Goal: Task Accomplishment & Management: Use online tool/utility

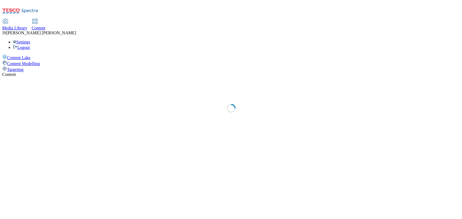
select select "ghs-uk"
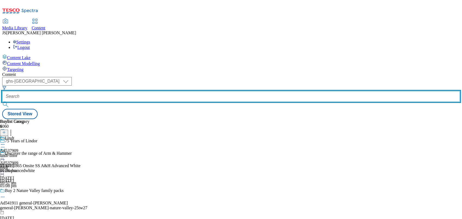
click at [132, 91] on input "text" at bounding box center [231, 96] width 458 height 11
paste input "nestle-purina-one-hydralife-25tw26"
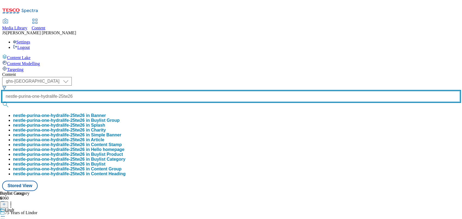
scroll to position [0, 21]
type input "nestle-purina-one-hydralife-25tw26"
click at [2, 102] on button "submit" at bounding box center [6, 104] width 8 height 5
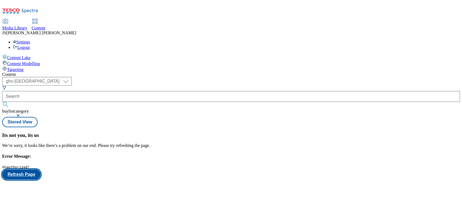
click at [41, 170] on button "Refresh Page" at bounding box center [21, 175] width 38 height 10
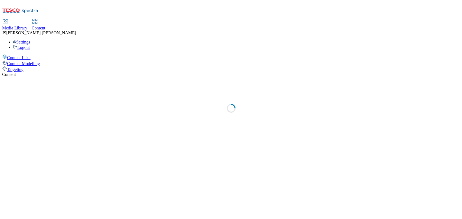
select select "ghs-[GEOGRAPHIC_DATA]"
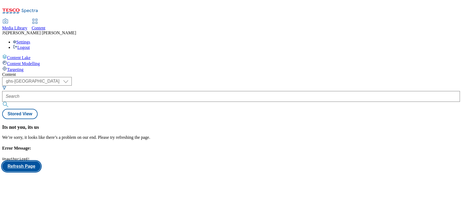
click at [41, 162] on button "Refresh Page" at bounding box center [21, 167] width 38 height 10
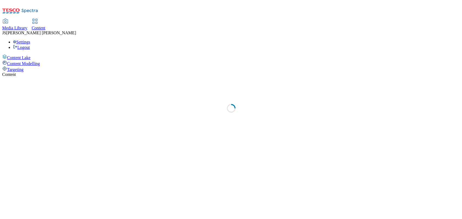
select select "ghs-[GEOGRAPHIC_DATA]"
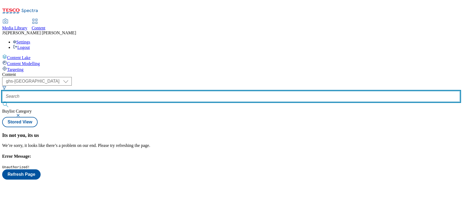
click at [130, 91] on input "text" at bounding box center [231, 96] width 458 height 11
paste input "541630"
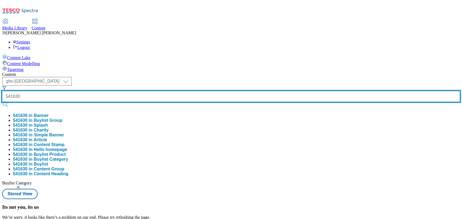
type input "541630"
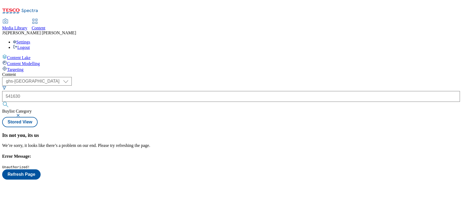
click at [21, 114] on button "button" at bounding box center [18, 115] width 5 height 3
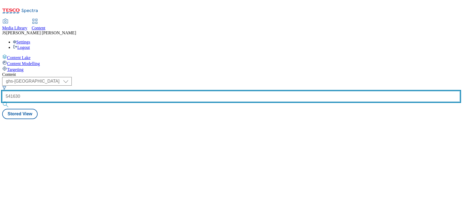
click at [134, 91] on input "541630" at bounding box center [231, 96] width 458 height 11
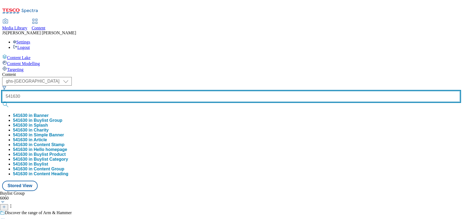
click at [2, 102] on button "submit" at bounding box center [6, 104] width 8 height 5
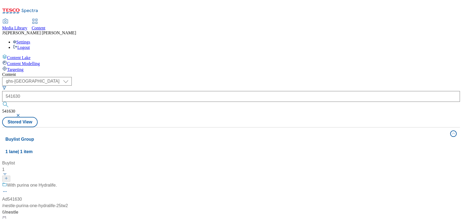
click at [68, 204] on span "/ nestle-purina-one-hydralife-25tw26" at bounding box center [35, 209] width 66 height 11
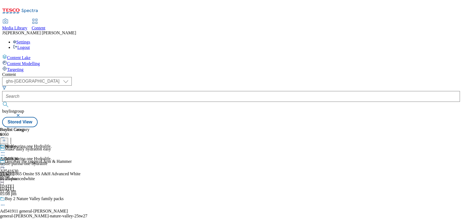
click at [52, 157] on div "With purina one Hydralife." at bounding box center [26, 163] width 52 height 12
click at [5, 163] on icon at bounding box center [2, 165] width 5 height 5
click at [23, 175] on span "Edit" at bounding box center [20, 177] width 6 height 4
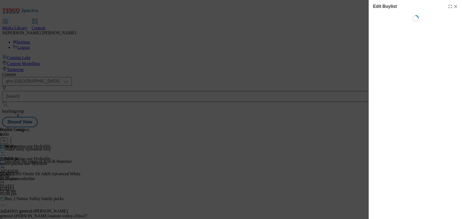
select select "tactical"
select select "supplier funded short term 1-3 weeks"
select select "dunnhumby"
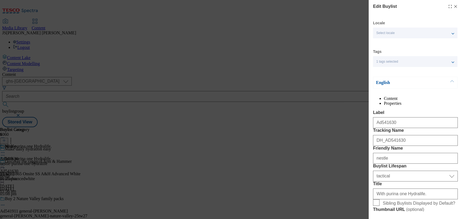
select select "Banner"
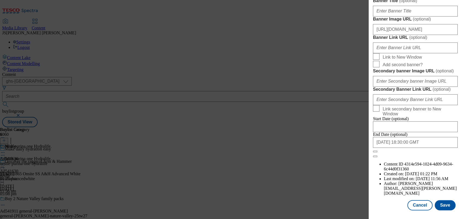
scroll to position [601, 0]
click at [260, 182] on div "Edit Buylist Locale Select locale English Welsh Tags 1 tags selected fnf market…" at bounding box center [231, 109] width 462 height 219
click at [417, 201] on button "Cancel" at bounding box center [419, 206] width 25 height 10
select select "tactical"
select select "supplier funded short term 1-3 weeks"
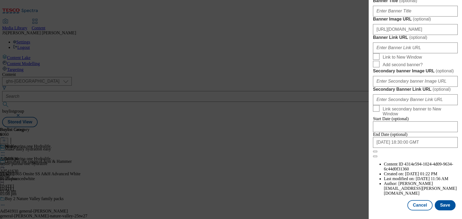
select select "dunnhumby"
select select "Banner"
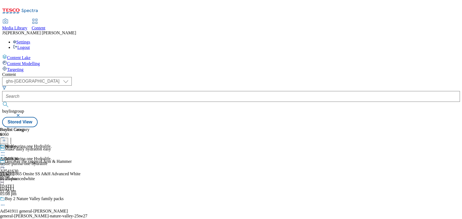
scroll to position [480, 0]
click at [5, 153] on icon at bounding box center [2, 155] width 5 height 5
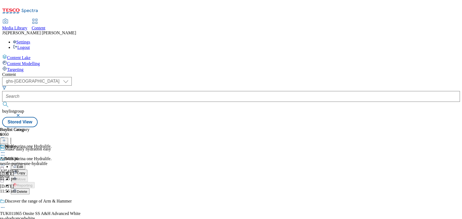
click at [25, 164] on button "Edit" at bounding box center [18, 167] width 14 height 6
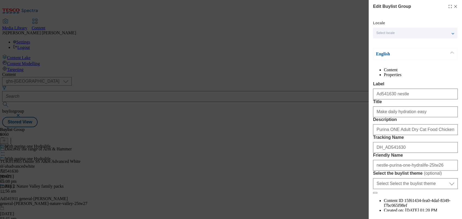
click at [454, 7] on line "Modal" at bounding box center [455, 6] width 2 height 2
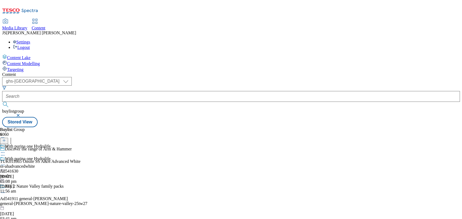
click at [52, 157] on div "With purina one Hydralife. Ad541630 nestle 18 Aug 2025 11:56 am" at bounding box center [26, 175] width 52 height 37
click at [5, 150] on icon at bounding box center [2, 152] width 5 height 5
click at [25, 161] on button "Edit" at bounding box center [18, 164] width 14 height 6
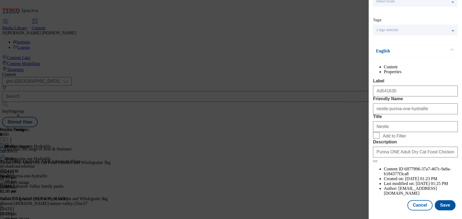
scroll to position [51, 0]
click at [415, 203] on button "Cancel" at bounding box center [419, 206] width 25 height 10
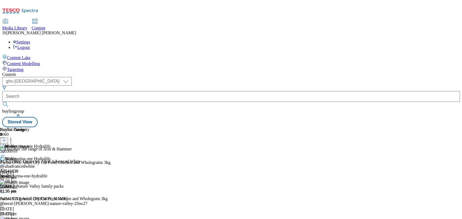
scroll to position [27, 0]
click at [5, 165] on circle at bounding box center [4, 165] width 1 height 1
click at [25, 173] on button "Edit" at bounding box center [18, 176] width 14 height 6
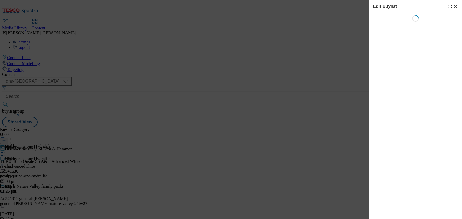
select select "tactical"
select select "supplier funded short term 1-3 weeks"
select select "dunnhumby"
select select "Banner"
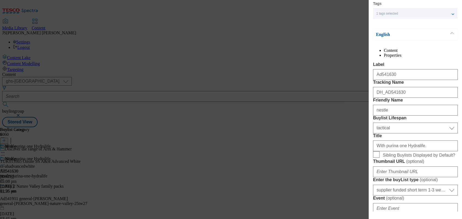
scroll to position [102, 0]
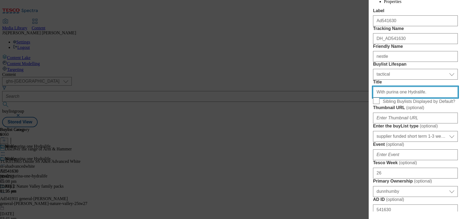
click at [401, 98] on input "With purina one Hydralife." at bounding box center [415, 92] width 85 height 11
paste input "Purina ONE®"
click at [397, 98] on input "With purina one Hydralife." at bounding box center [415, 92] width 85 height 11
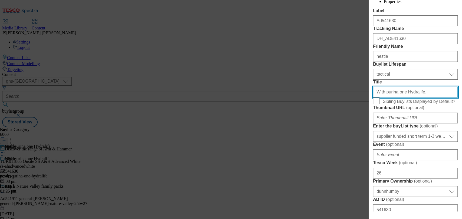
drag, startPoint x: 400, startPoint y: 141, endPoint x: 384, endPoint y: 140, distance: 16.0
click at [384, 98] on input "With purina one Hydralife." at bounding box center [415, 92] width 85 height 11
paste input "Purina ONE®"
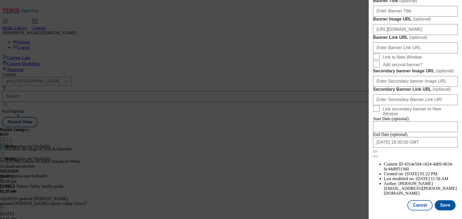
scroll to position [601, 0]
type input "With Purina ONE® Hydralife."
click at [435, 204] on button "Save" at bounding box center [445, 206] width 21 height 10
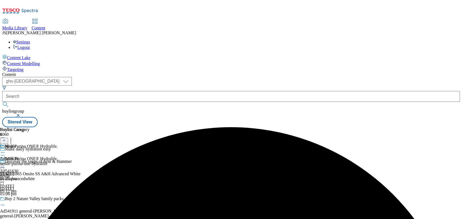
click at [5, 163] on icon at bounding box center [2, 165] width 5 height 5
click at [30, 200] on span "Preview" at bounding box center [23, 202] width 13 height 4
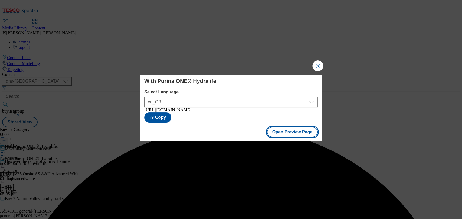
click at [293, 137] on button "Open Preview Page" at bounding box center [292, 132] width 51 height 10
click at [319, 62] on button "Close Modal" at bounding box center [317, 66] width 11 height 11
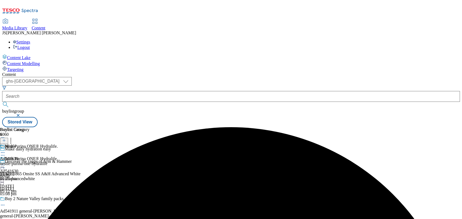
click at [5, 163] on icon at bounding box center [2, 165] width 5 height 5
click at [29, 218] on span "Publish" at bounding box center [23, 220] width 12 height 4
